Goal: Find specific page/section: Find specific page/section

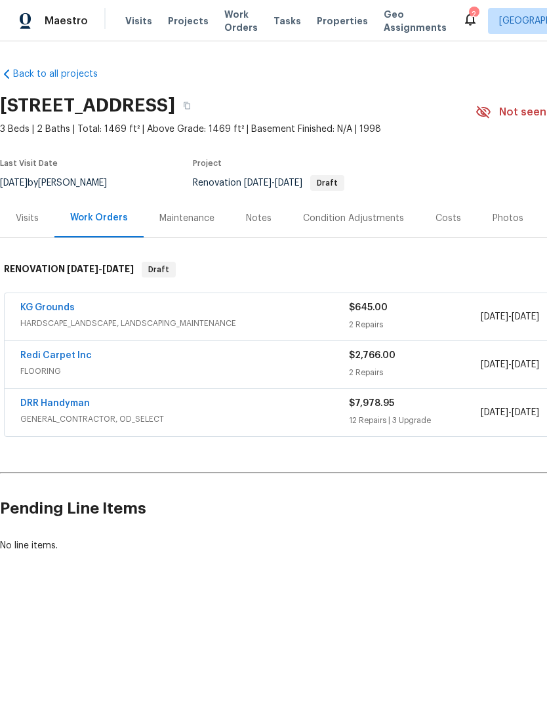
click at [463, 14] on icon at bounding box center [471, 19] width 16 height 16
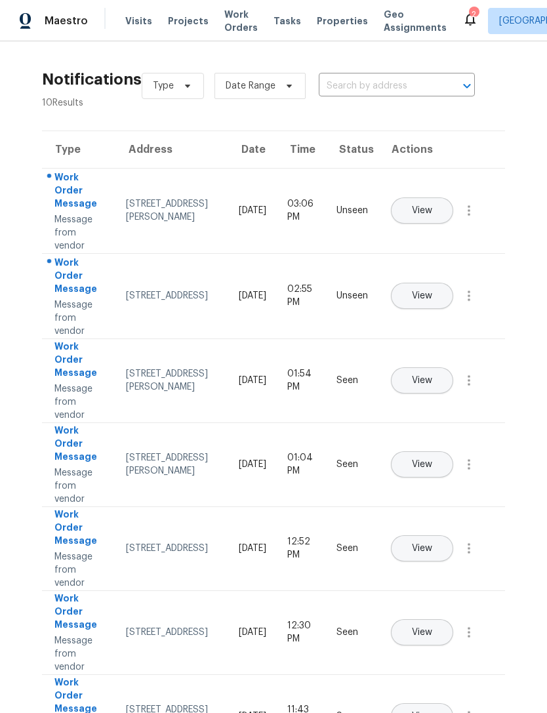
click at [432, 206] on span "View" at bounding box center [422, 211] width 20 height 10
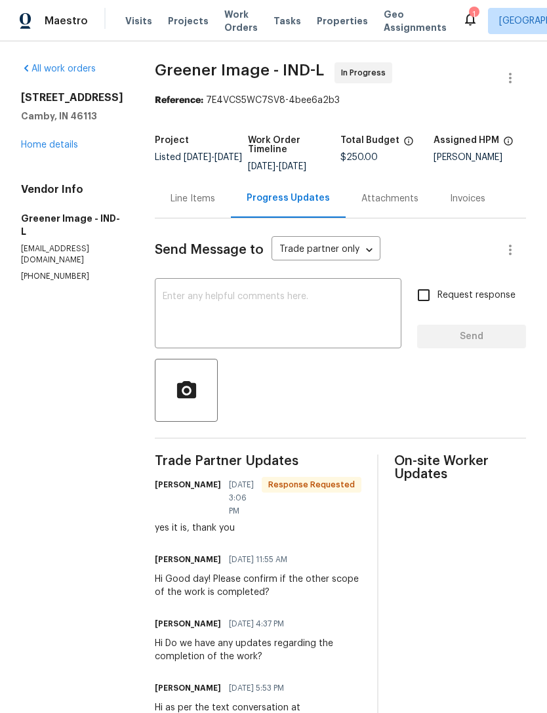
click at [40, 150] on link "Home details" at bounding box center [49, 144] width 57 height 9
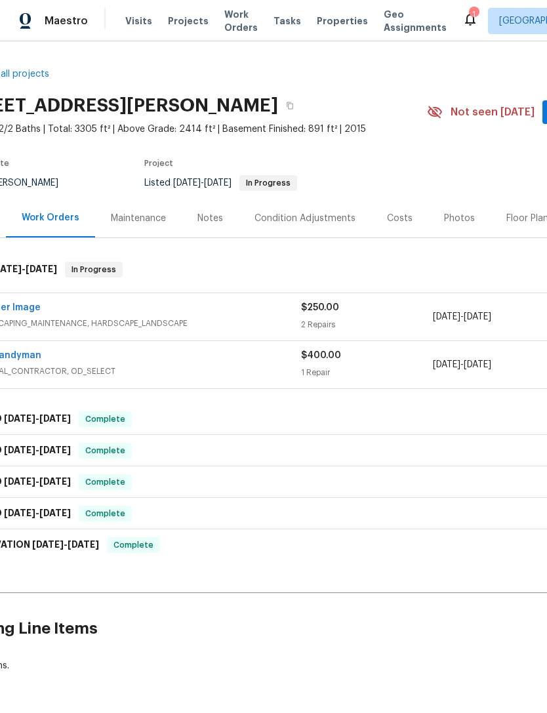
scroll to position [0, 48]
